Goal: Task Accomplishment & Management: Manage account settings

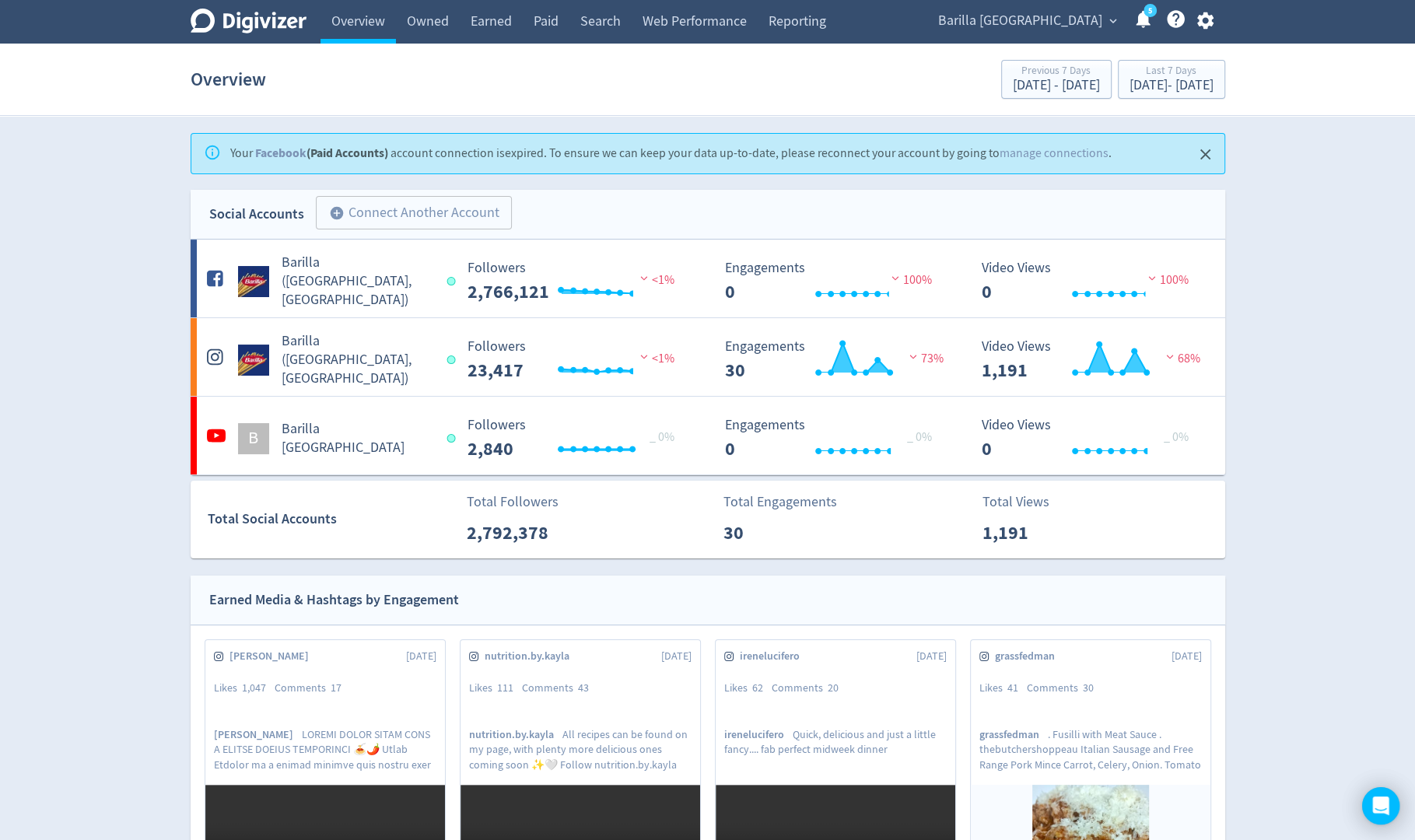
click at [1207, 22] on icon "button" at bounding box center [1206, 21] width 21 height 21
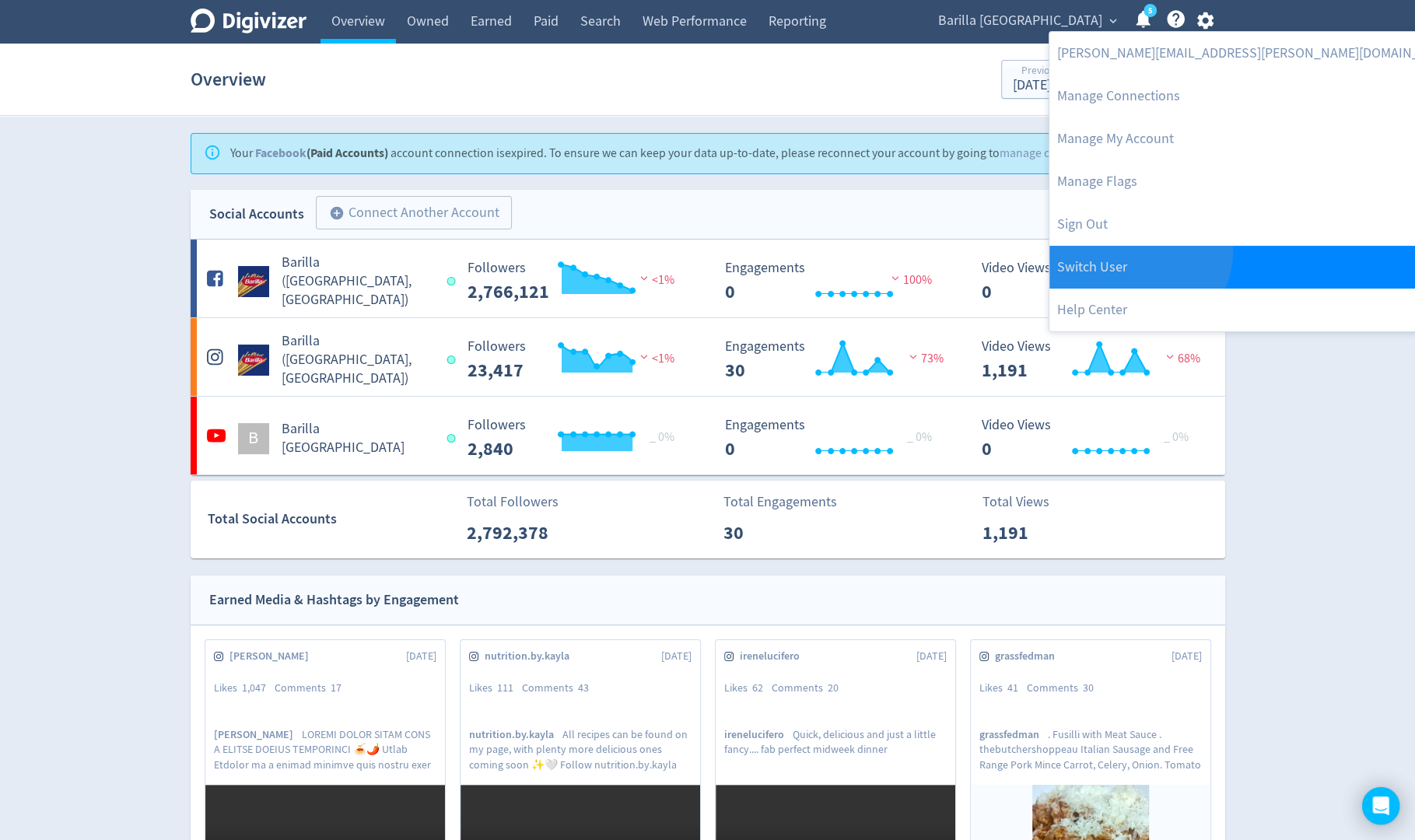
click at [1137, 250] on link "Switch User" at bounding box center [1257, 267] width 415 height 43
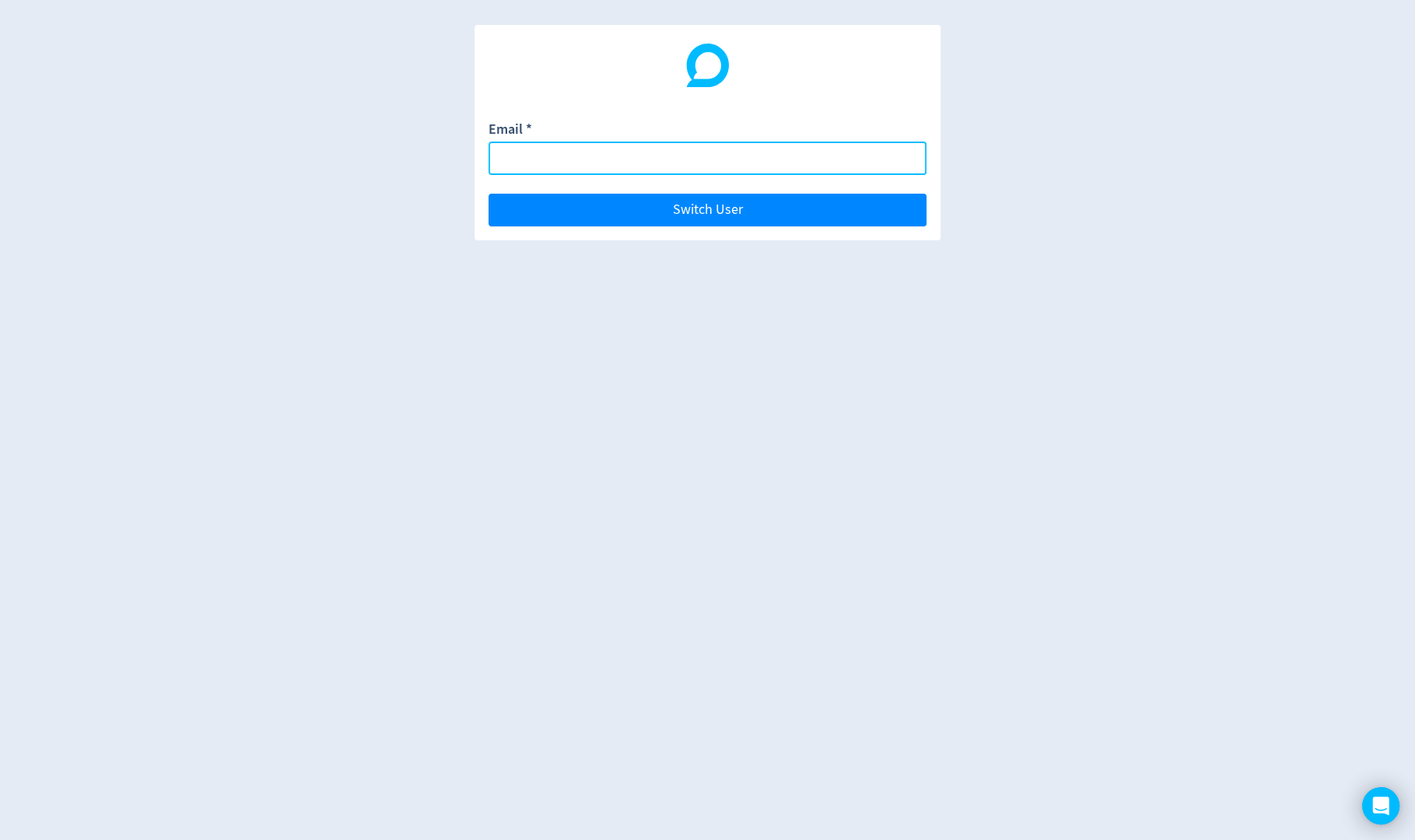
click at [835, 166] on input "Email *" at bounding box center [707, 158] width 438 height 33
paste input "[EMAIL_ADDRESS][DOMAIN_NAME]"
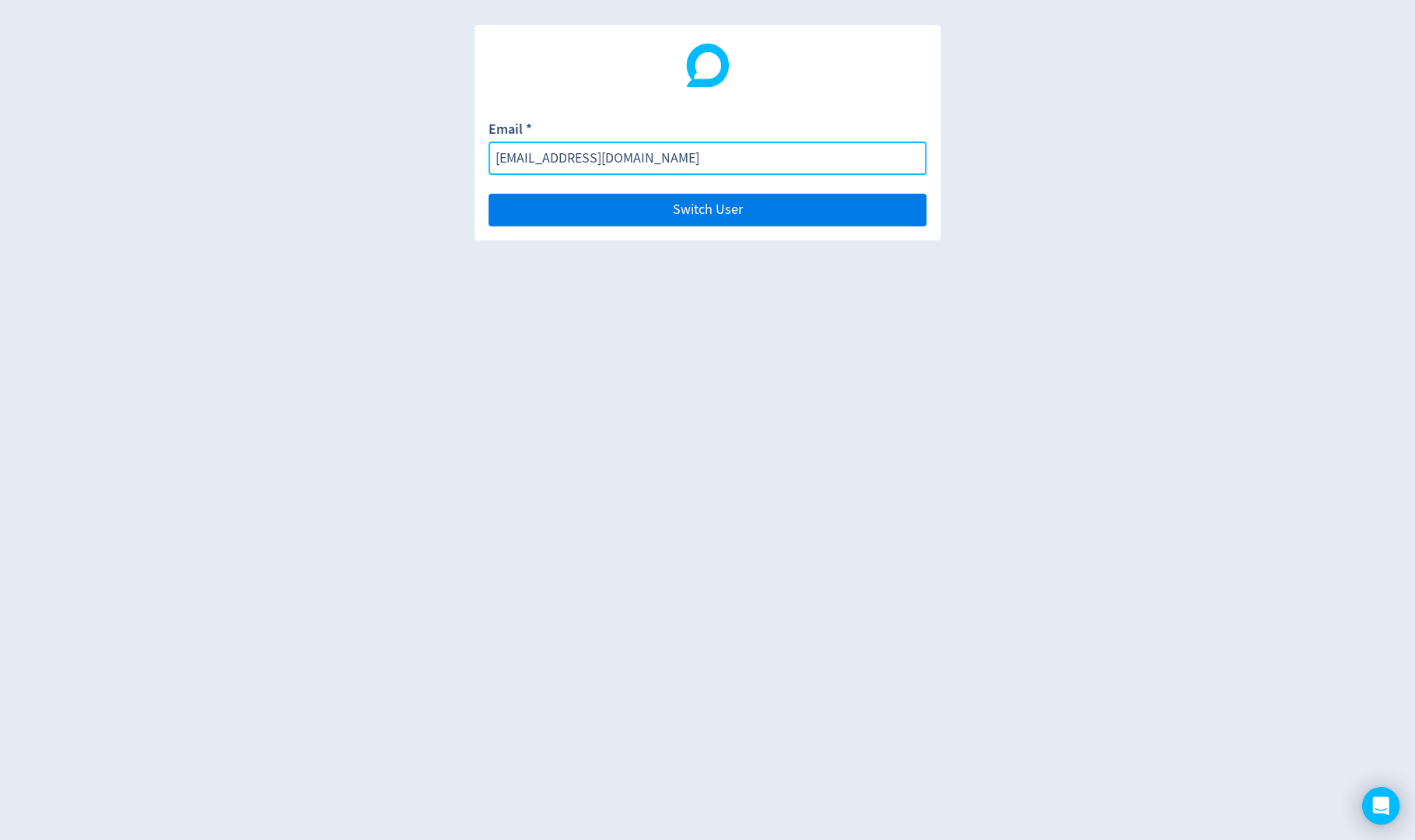
type input "[EMAIL_ADDRESS][DOMAIN_NAME]"
click at [842, 213] on button "Switch User" at bounding box center [707, 209] width 438 height 32
